Goal: Task Accomplishment & Management: Understand process/instructions

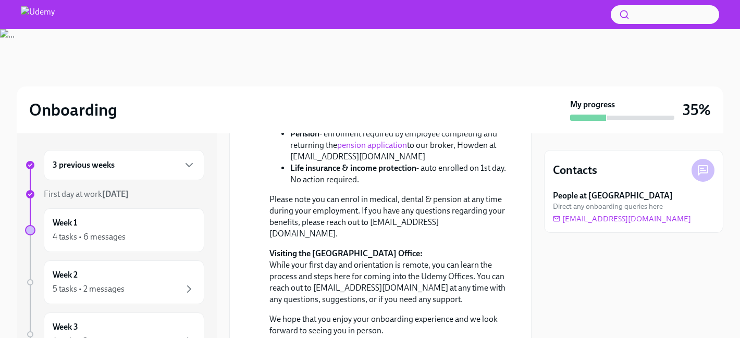
scroll to position [1097, 0]
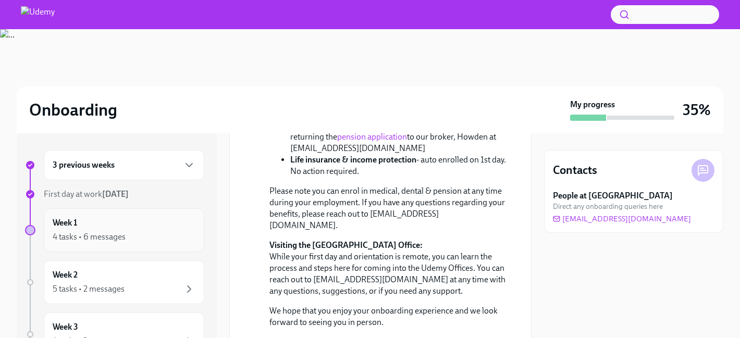
click at [155, 220] on div "Week 1 4 tasks • 6 messages" at bounding box center [124, 230] width 143 height 26
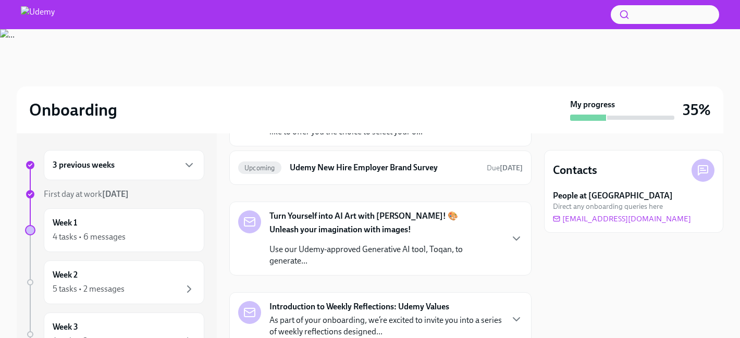
scroll to position [1499, 0]
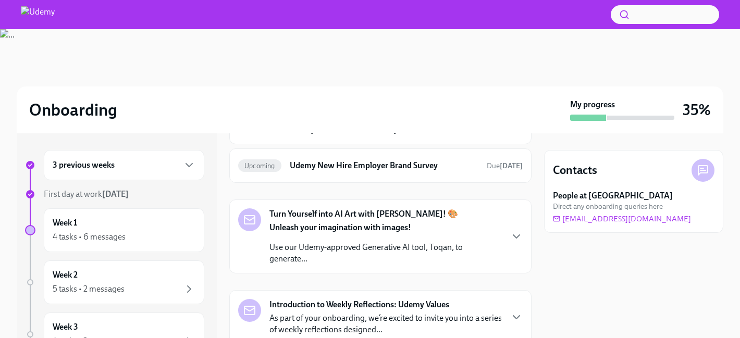
click at [394, 45] on div "Hi [PERSON_NAME], We hope you had a great Day 1! Day 2 will be similar—a mix of…" at bounding box center [386, 23] width 233 height 43
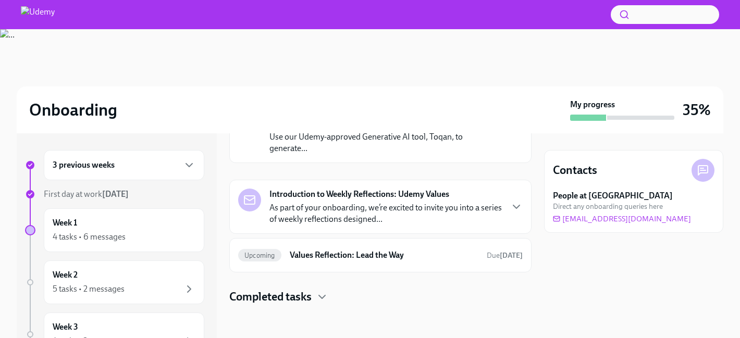
scroll to position [1869, 0]
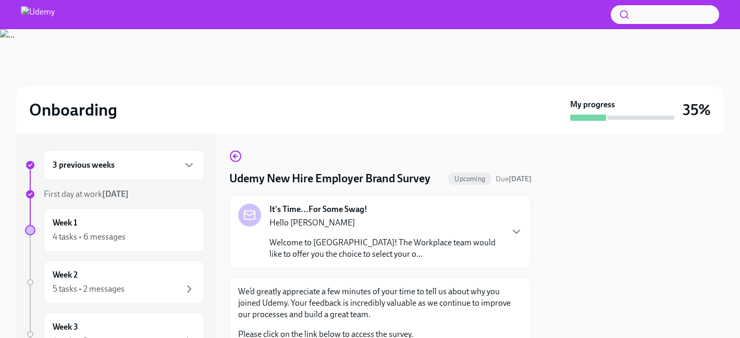
click at [427, 230] on div "Hello [PERSON_NAME] Welcome to Udemy! The Workplace team would like to offer yo…" at bounding box center [386, 238] width 233 height 43
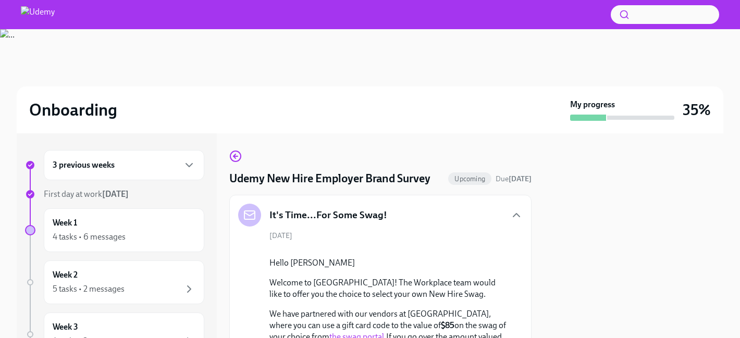
click at [429, 217] on div "It's Time...For Some Swag!" at bounding box center [380, 215] width 285 height 23
click at [144, 233] on div "4 tasks • 6 messages" at bounding box center [124, 237] width 143 height 13
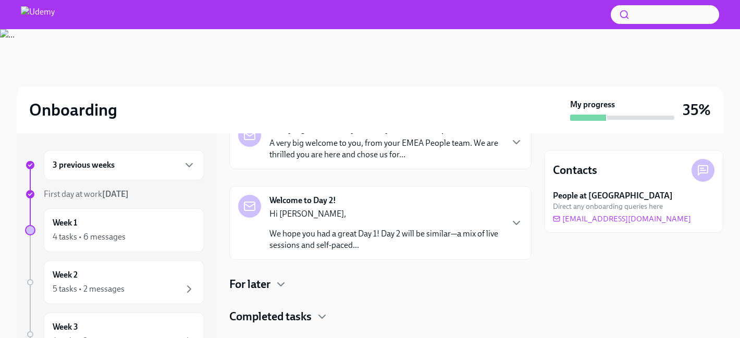
scroll to position [157, 0]
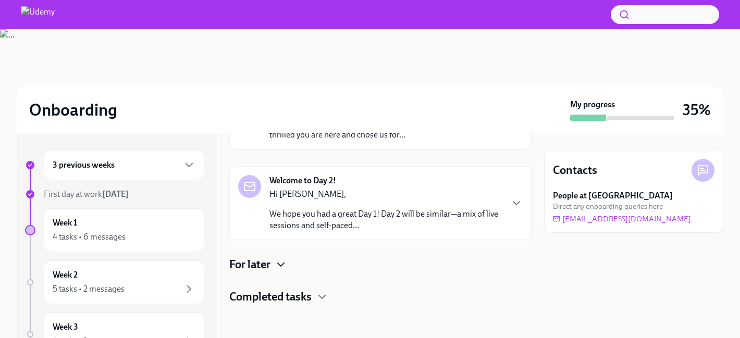
click at [283, 265] on icon "button" at bounding box center [281, 264] width 6 height 3
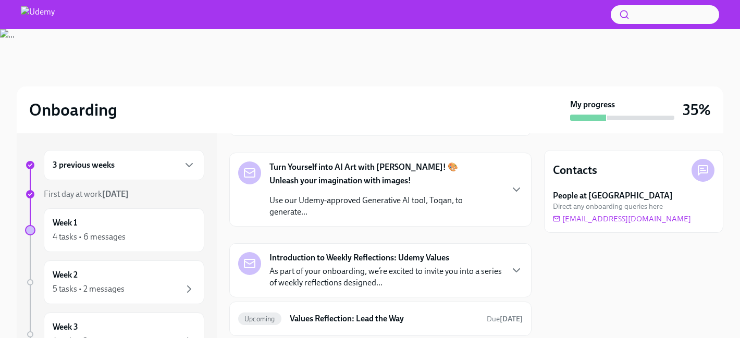
scroll to position [416, 0]
click at [516, 189] on icon "button" at bounding box center [517, 189] width 13 height 13
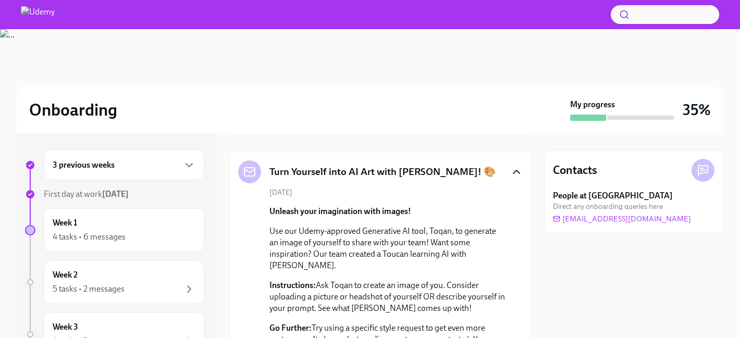
click at [517, 172] on icon "button" at bounding box center [517, 172] width 13 height 13
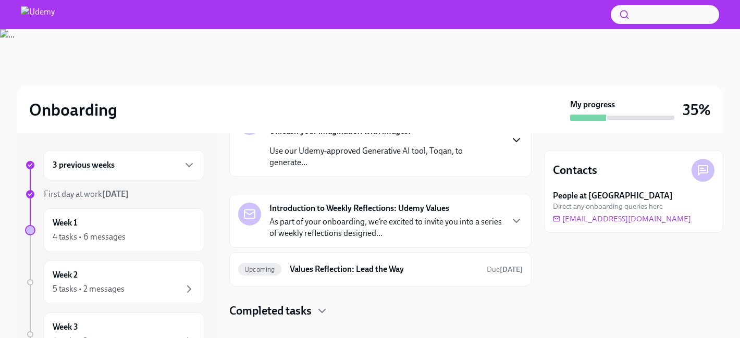
scroll to position [478, 0]
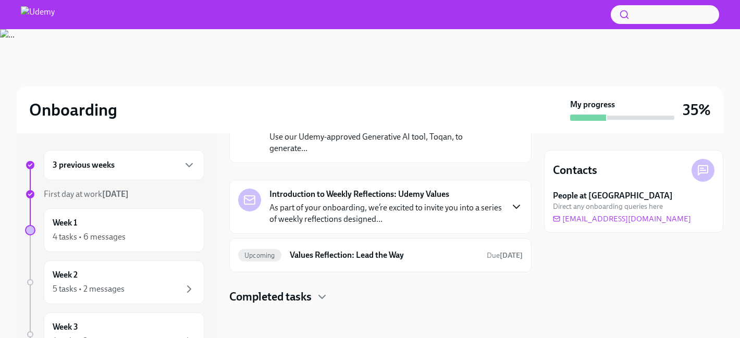
click at [515, 204] on icon "button" at bounding box center [517, 207] width 13 height 13
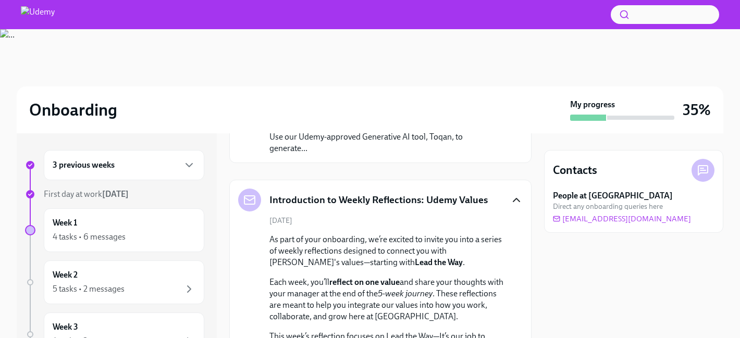
click at [517, 200] on icon "button" at bounding box center [517, 200] width 13 height 13
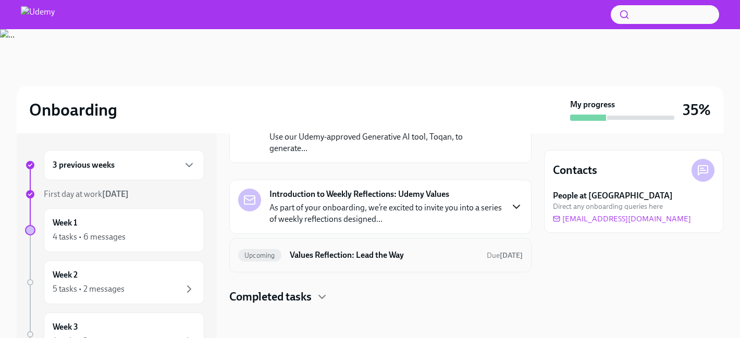
click at [399, 258] on h6 "Values Reflection: Lead the Way" at bounding box center [384, 255] width 189 height 11
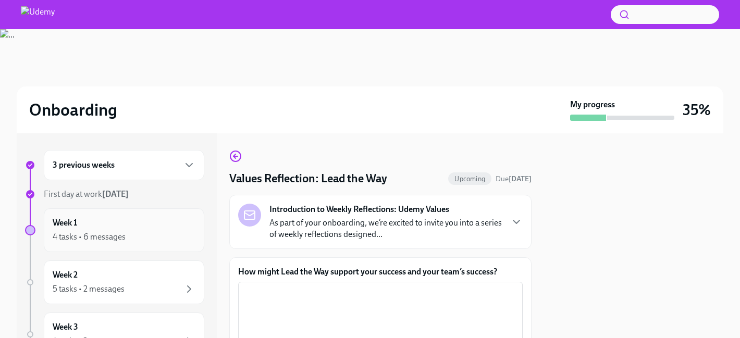
click at [159, 222] on div "Week 1 4 tasks • 6 messages" at bounding box center [124, 230] width 143 height 26
